Goal: Navigation & Orientation: Understand site structure

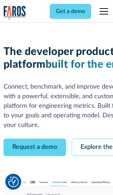
scroll to position [40, 0]
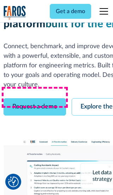
click at [35, 98] on link "Request a demo" at bounding box center [35, 106] width 63 height 17
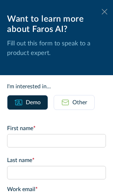
click at [105, 12] on icon at bounding box center [105, 11] width 6 height 5
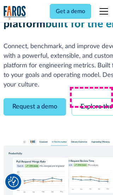
click at [92, 98] on link "Explore the platform" at bounding box center [109, 106] width 75 height 17
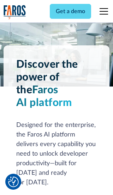
scroll to position [5313, 0]
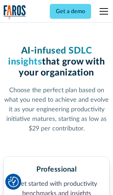
scroll to position [1096, 0]
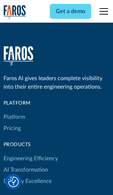
click at [14, 111] on link "Platform" at bounding box center [15, 116] width 22 height 11
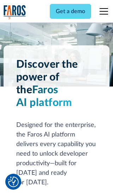
scroll to position [5540, 0]
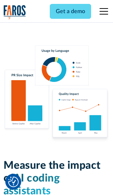
scroll to position [4373, 0]
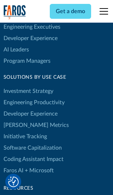
click at [21, 119] on link "[PERSON_NAME] Metrics" at bounding box center [36, 124] width 65 height 11
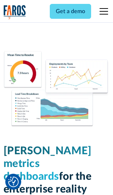
scroll to position [3097, 0]
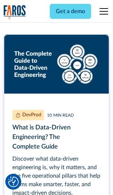
scroll to position [3191, 0]
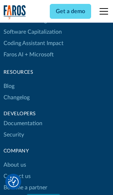
click at [16, 97] on link "Changelog" at bounding box center [17, 97] width 26 height 11
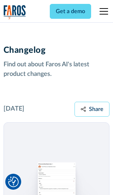
scroll to position [8544, 0]
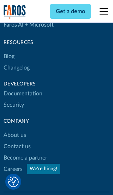
click at [15, 129] on link "About us" at bounding box center [15, 134] width 23 height 11
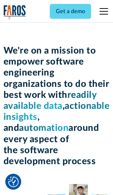
scroll to position [2439, 0]
